Goal: Check status: Check status

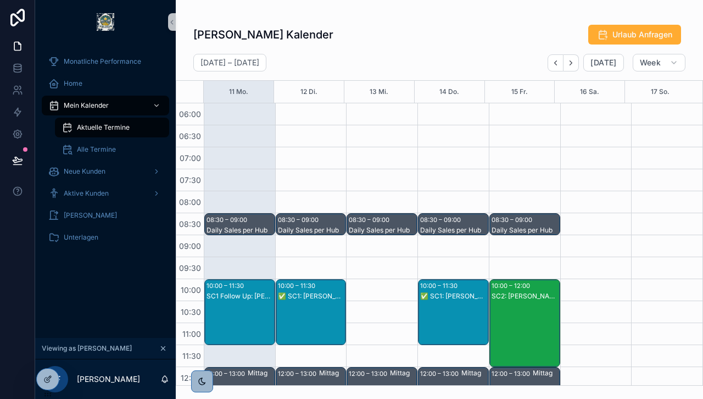
scroll to position [228, 0]
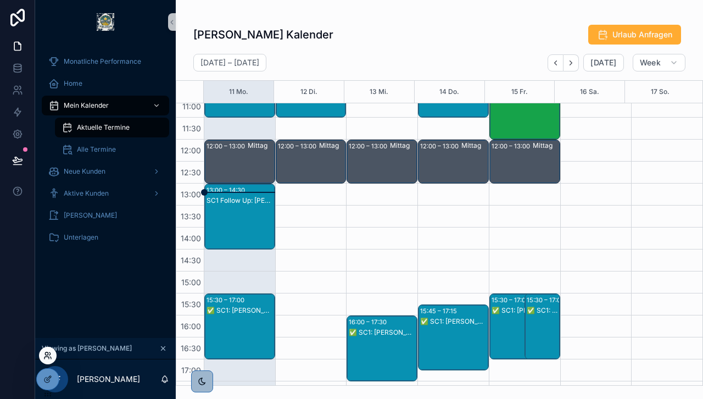
click at [47, 355] on icon at bounding box center [47, 355] width 9 height 9
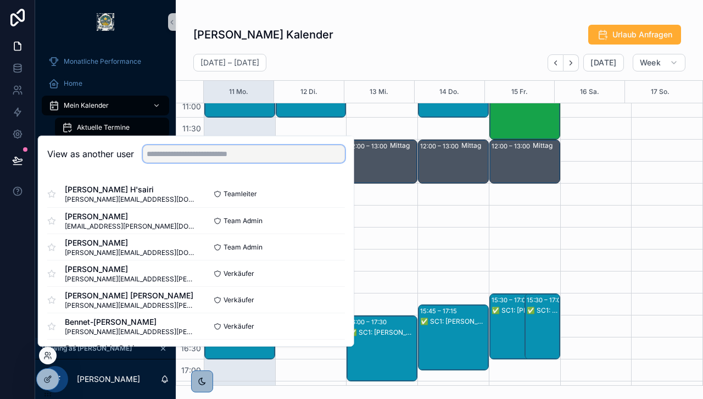
click at [192, 156] on input "text" at bounding box center [244, 154] width 202 height 18
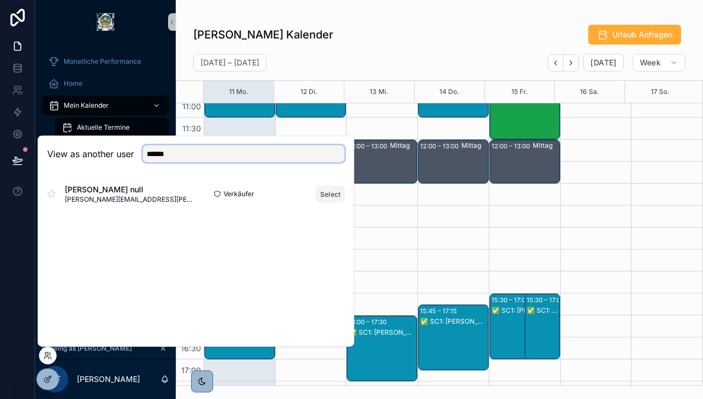
type input "******"
click at [332, 189] on button "Select" at bounding box center [331, 194] width 29 height 16
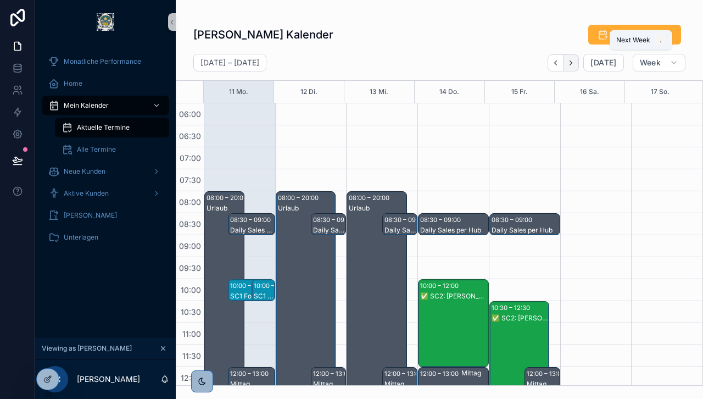
click at [575, 65] on icon "Next" at bounding box center [571, 63] width 8 height 8
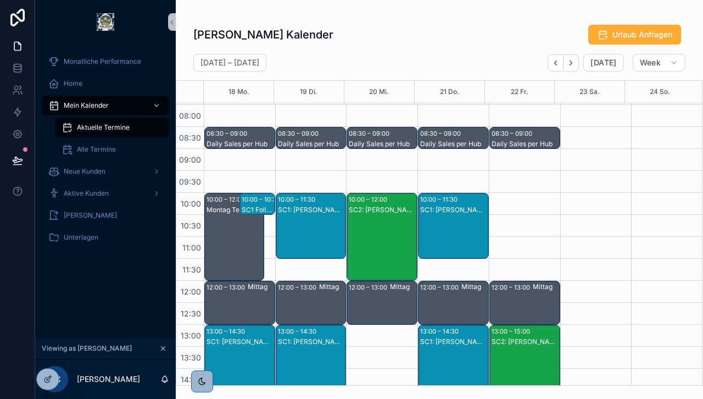
scroll to position [220, 0]
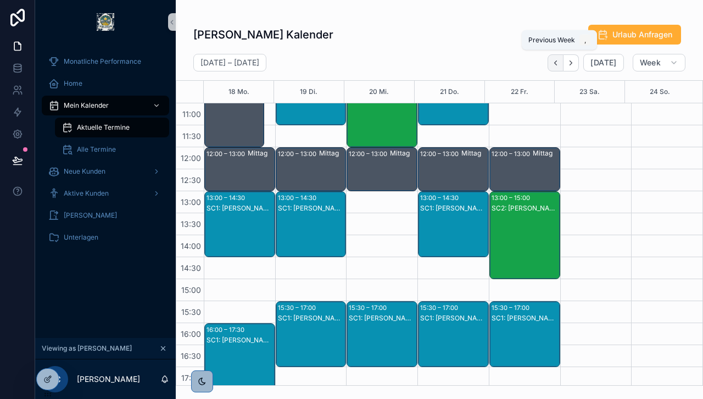
click at [563, 60] on button "Back" at bounding box center [556, 62] width 16 height 17
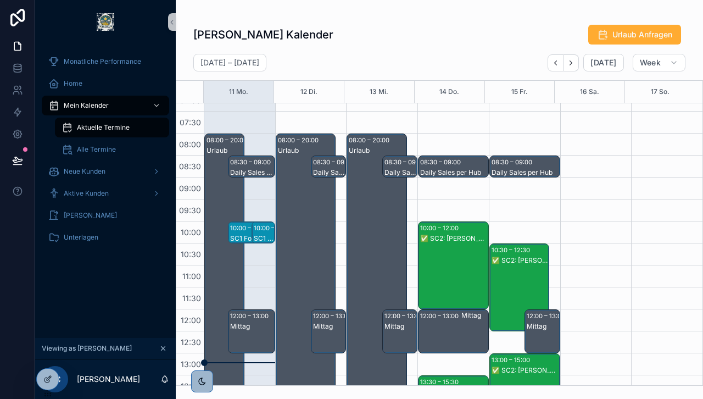
scroll to position [55, 0]
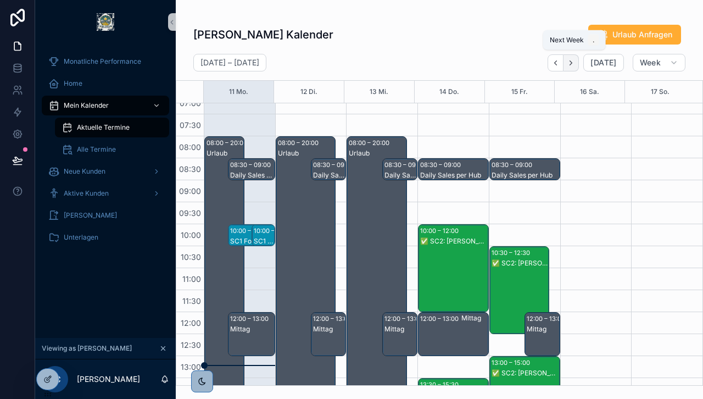
click at [575, 65] on icon "Next" at bounding box center [571, 63] width 8 height 8
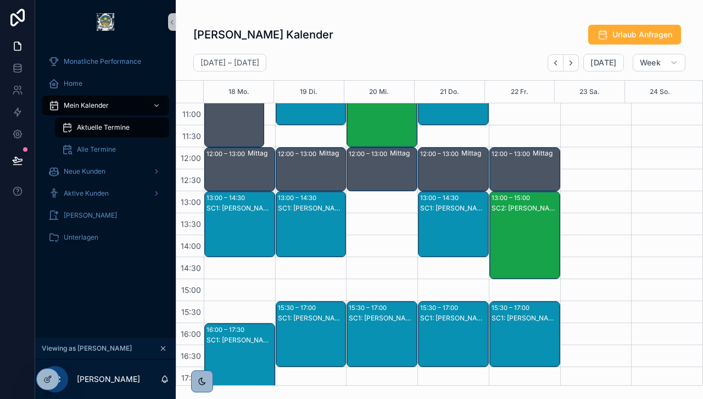
scroll to position [55, 0]
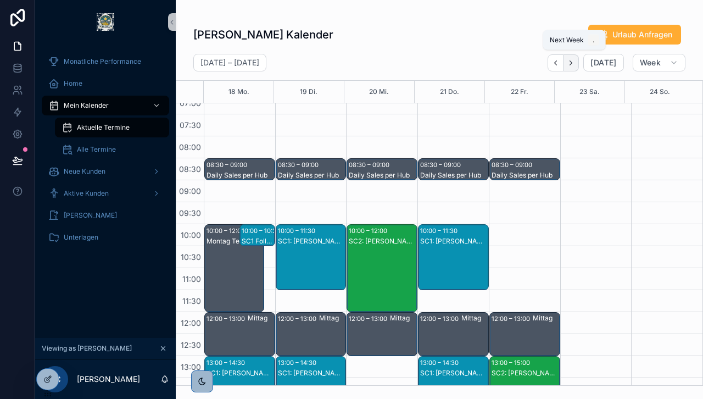
click at [575, 65] on icon "Next" at bounding box center [571, 63] width 8 height 8
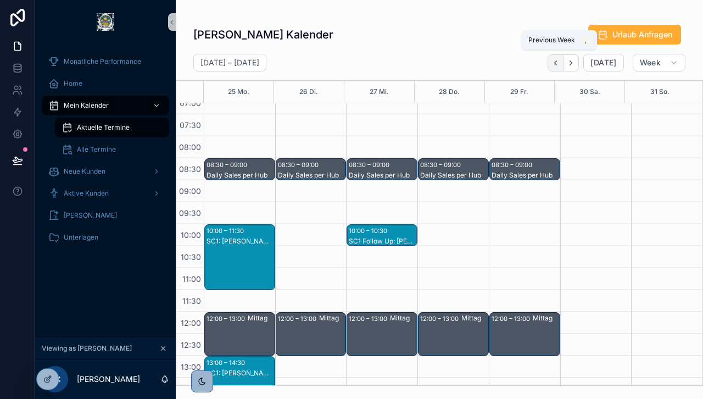
click at [559, 65] on icon "Back" at bounding box center [556, 63] width 8 height 8
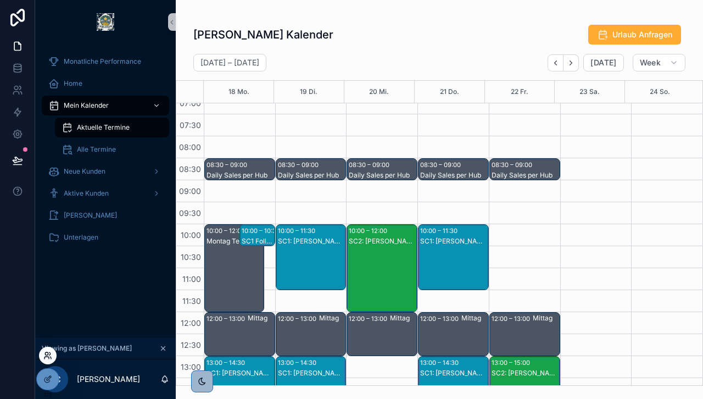
click at [48, 358] on icon at bounding box center [47, 358] width 4 height 2
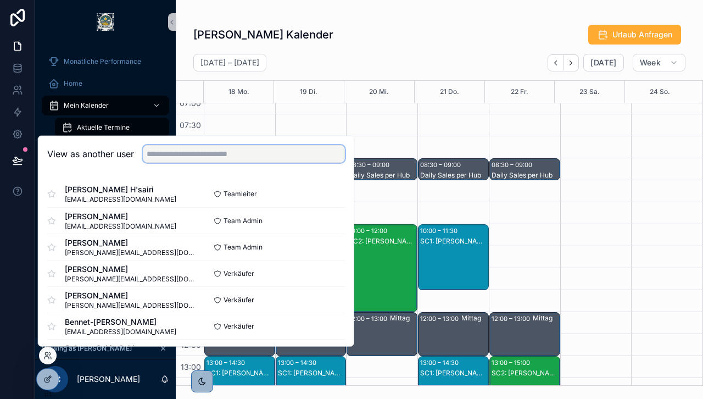
click at [218, 152] on input "text" at bounding box center [244, 154] width 202 height 18
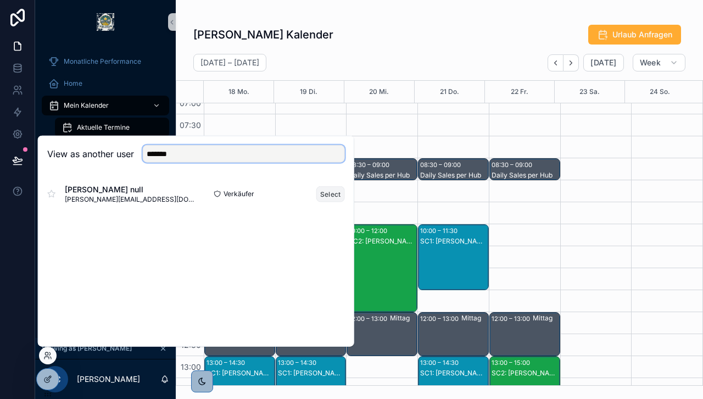
type input "*******"
click at [319, 196] on button "Select" at bounding box center [331, 194] width 29 height 16
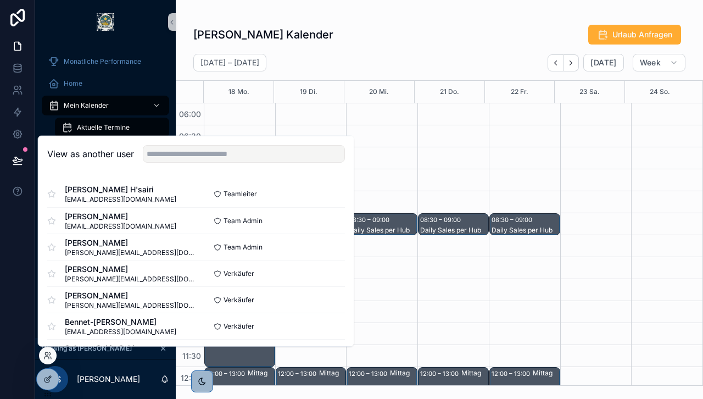
scroll to position [264, 0]
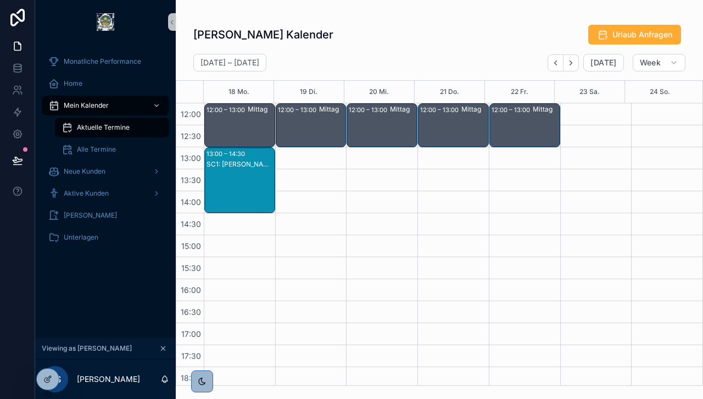
click at [631, 139] on div "scrollable content" at bounding box center [666, 191] width 71 height 703
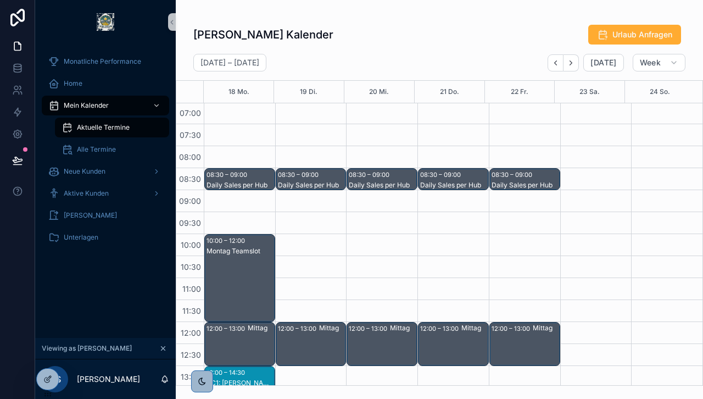
scroll to position [30, 0]
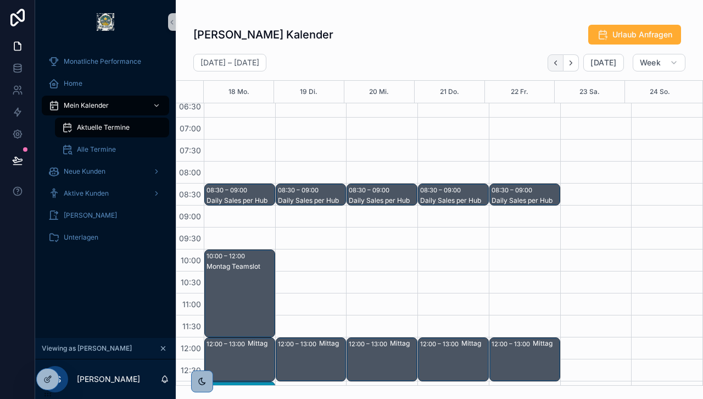
click at [555, 63] on button "Back" at bounding box center [556, 62] width 16 height 17
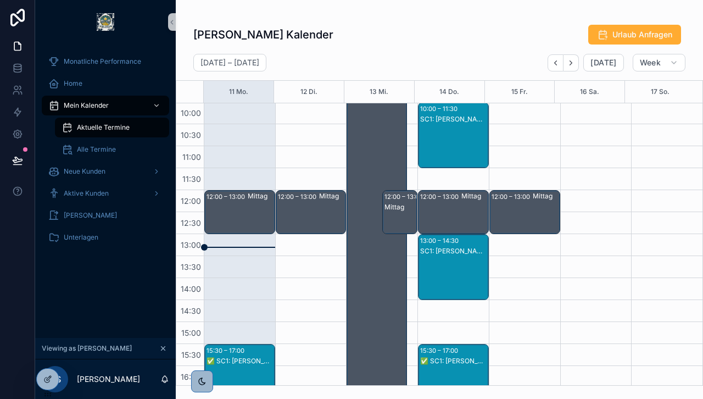
scroll to position [174, 0]
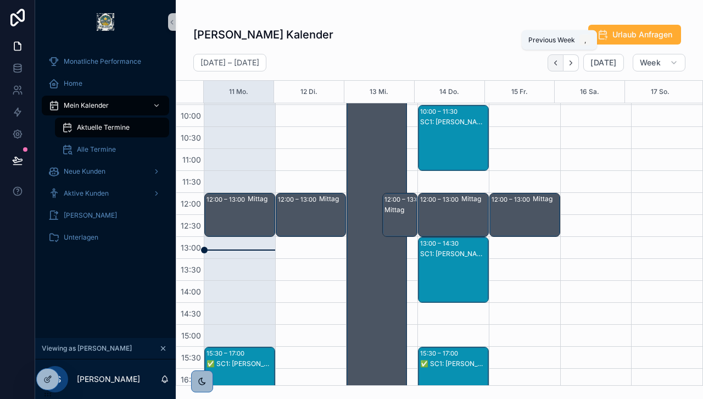
click at [562, 67] on button "Back" at bounding box center [556, 62] width 16 height 17
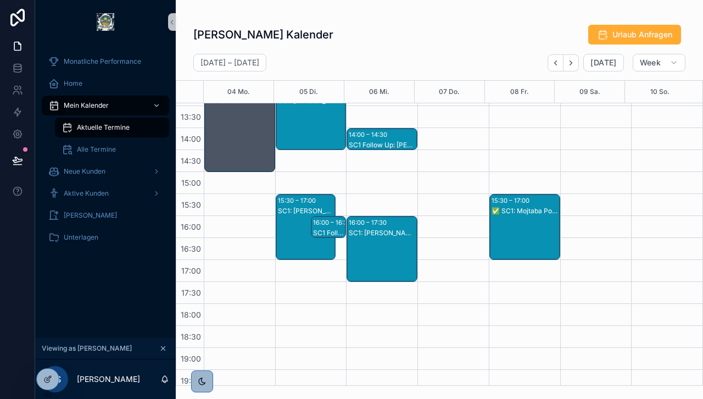
scroll to position [103, 0]
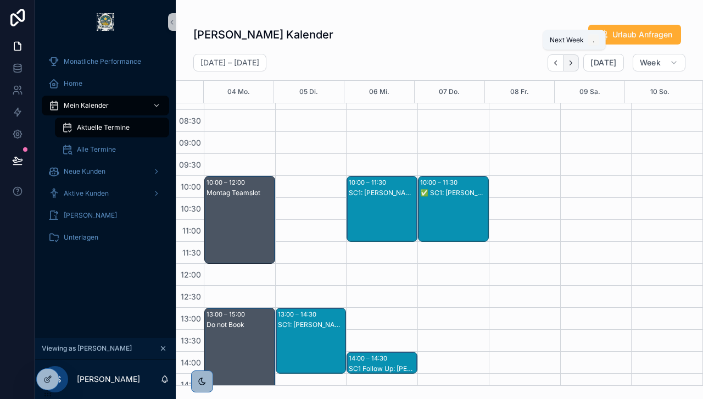
click at [579, 58] on button "Next" at bounding box center [571, 62] width 15 height 17
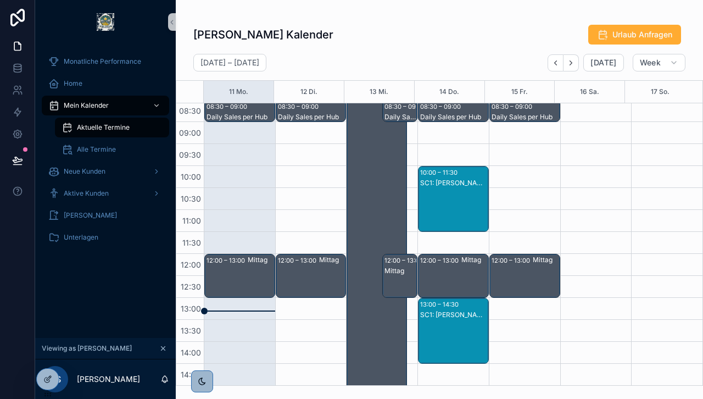
scroll to position [114, 0]
click at [578, 68] on button "Next" at bounding box center [571, 62] width 15 height 17
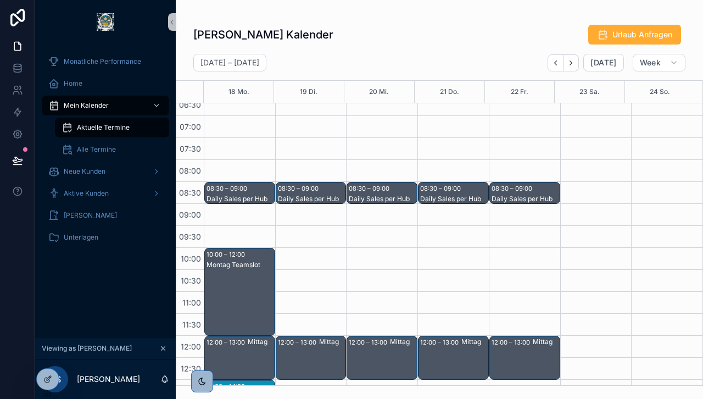
scroll to position [31, 0]
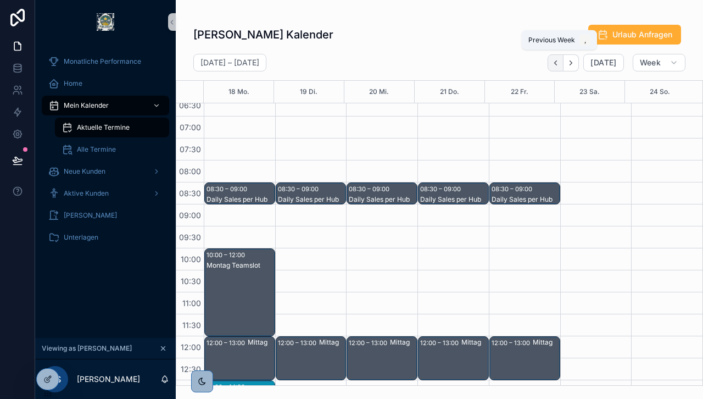
click at [558, 65] on icon "Back" at bounding box center [556, 63] width 8 height 8
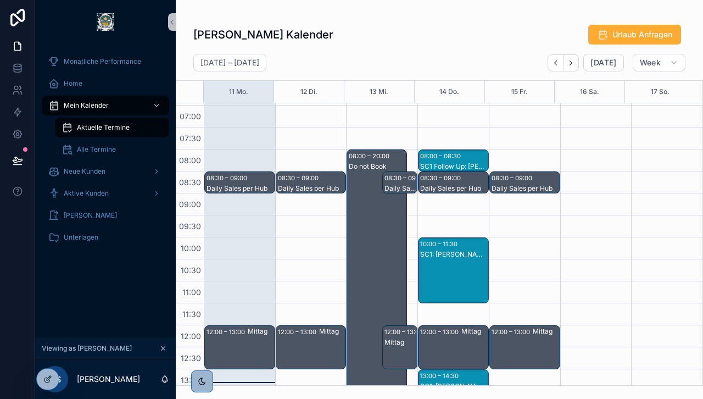
scroll to position [73, 0]
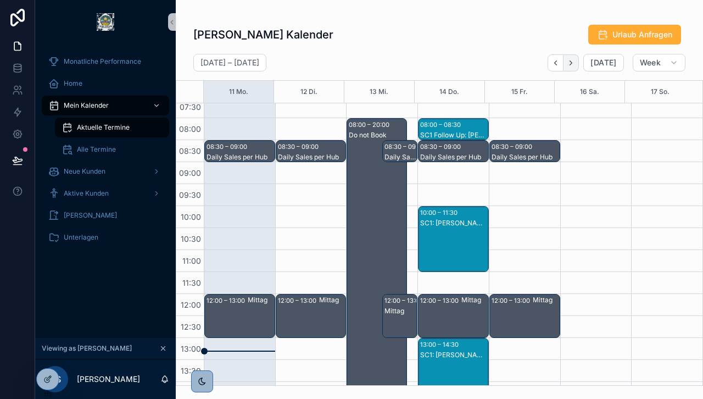
click at [573, 63] on icon "Next" at bounding box center [571, 62] width 2 height 4
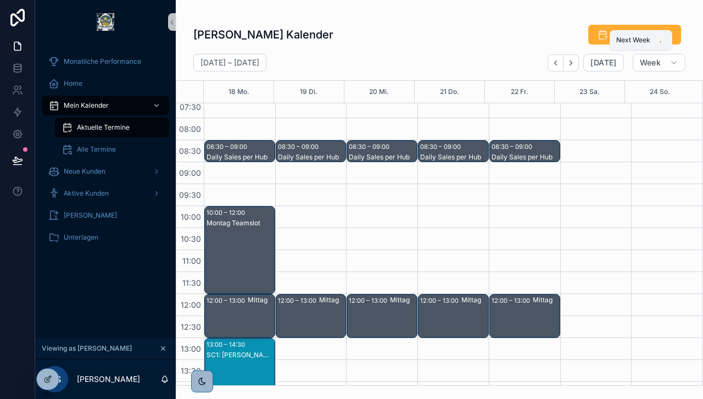
click at [573, 63] on icon "Next" at bounding box center [571, 62] width 2 height 4
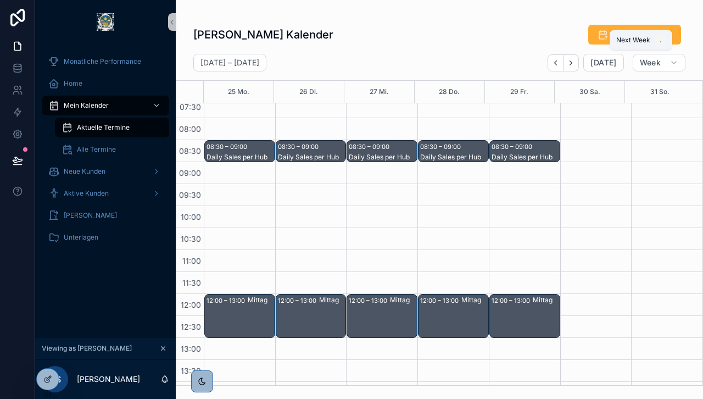
click at [573, 63] on icon "Next" at bounding box center [571, 62] width 2 height 4
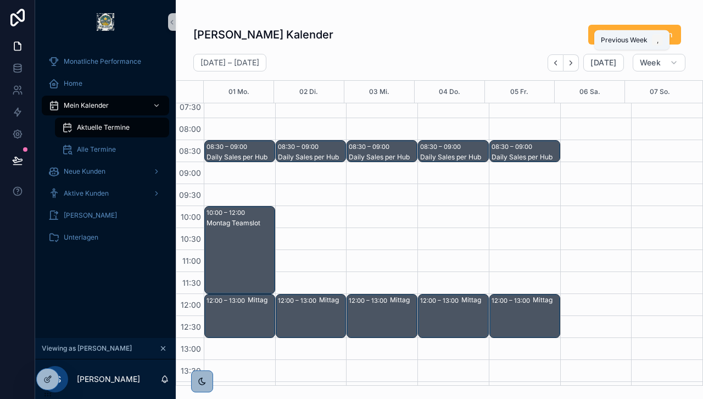
click at [558, 62] on icon "Back" at bounding box center [556, 63] width 8 height 8
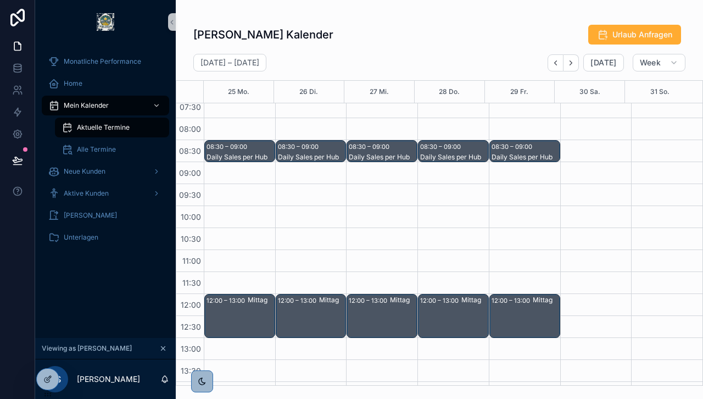
click at [558, 62] on icon "Back" at bounding box center [556, 63] width 8 height 8
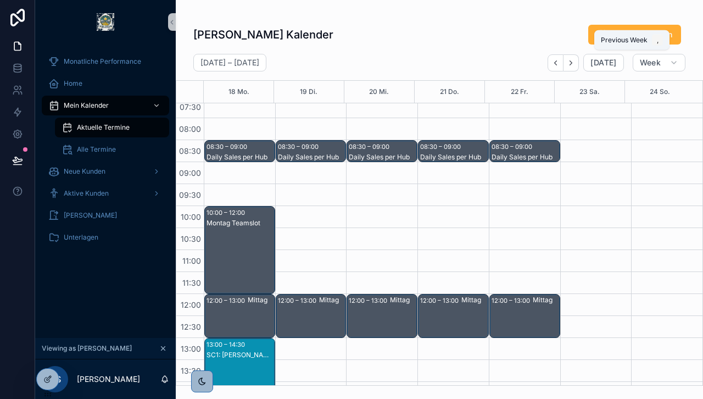
click at [558, 62] on icon "Back" at bounding box center [556, 63] width 8 height 8
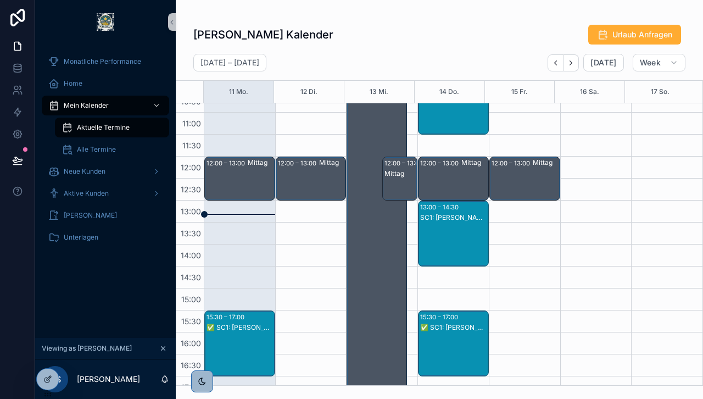
scroll to position [207, 0]
